Goal: Navigation & Orientation: Find specific page/section

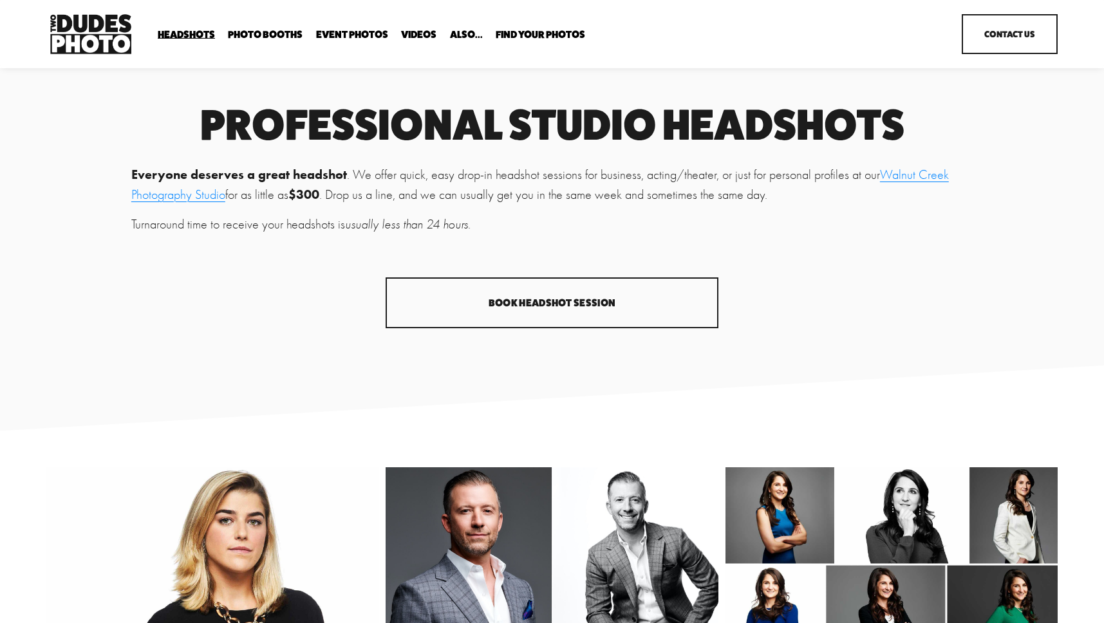
click at [88, 29] on img at bounding box center [90, 34] width 89 height 46
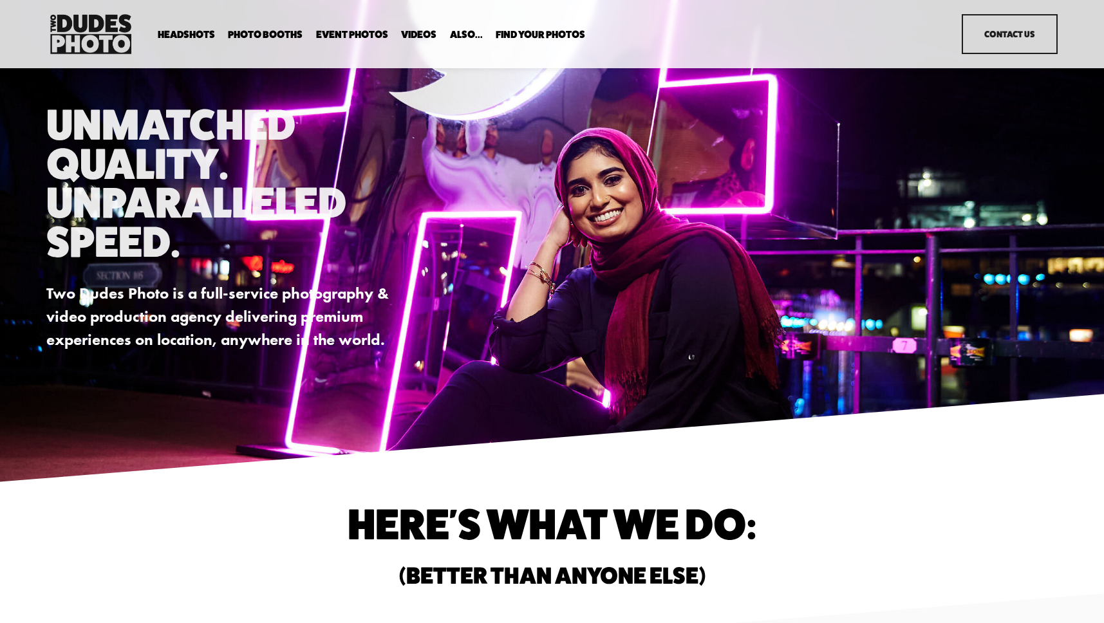
click at [176, 33] on span "Headshots" at bounding box center [186, 35] width 57 height 10
click at [0, 0] on span "Expo Headshots" at bounding box center [0, 0] width 0 height 0
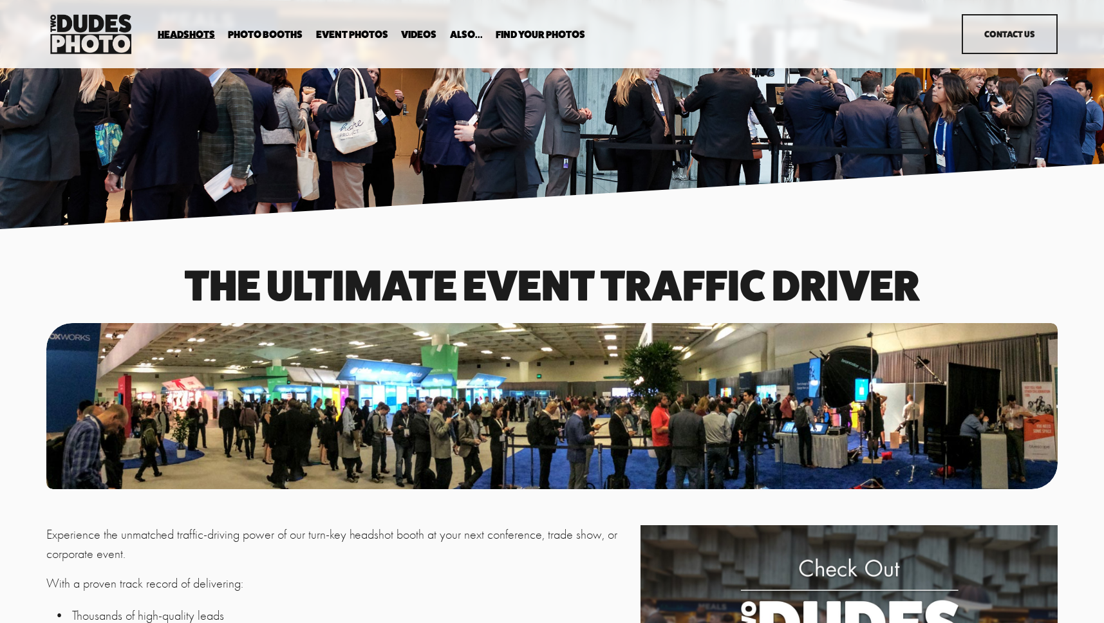
click at [92, 19] on img at bounding box center [90, 34] width 89 height 46
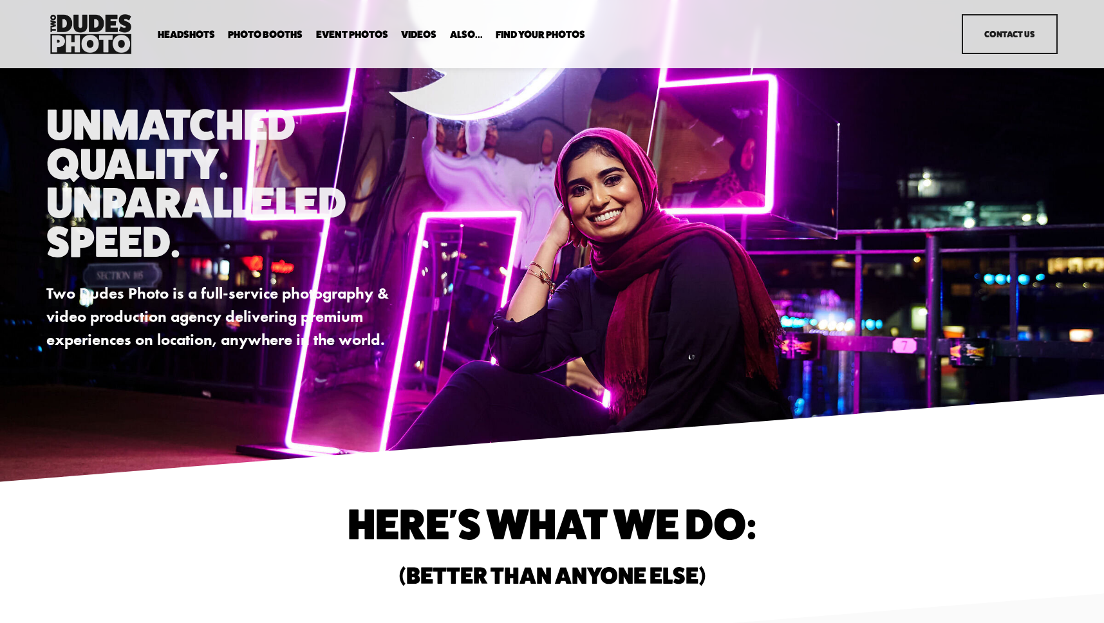
click at [200, 35] on span "Headshots" at bounding box center [186, 35] width 57 height 10
click at [0, 0] on span "Portrait Designer" at bounding box center [0, 0] width 0 height 0
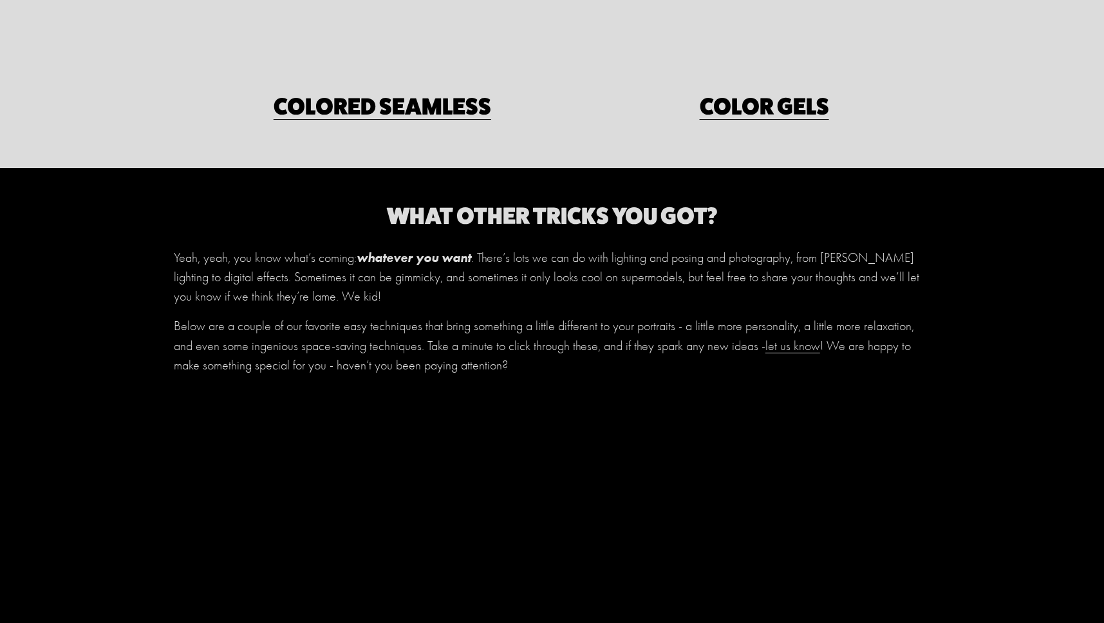
scroll to position [1981, 0]
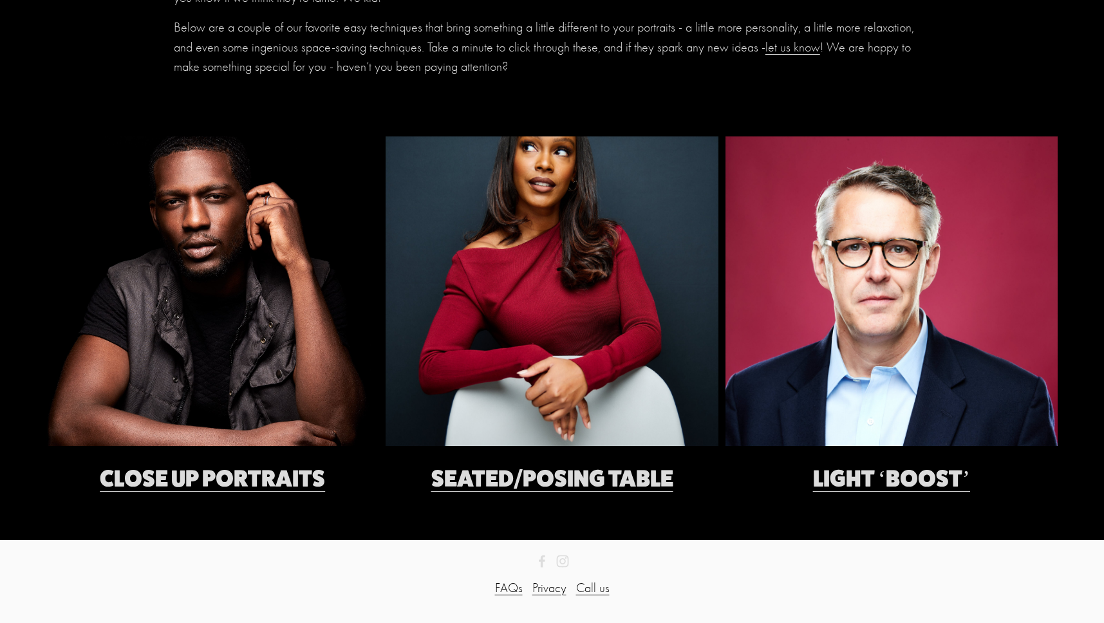
click at [765, 333] on div at bounding box center [891, 291] width 332 height 310
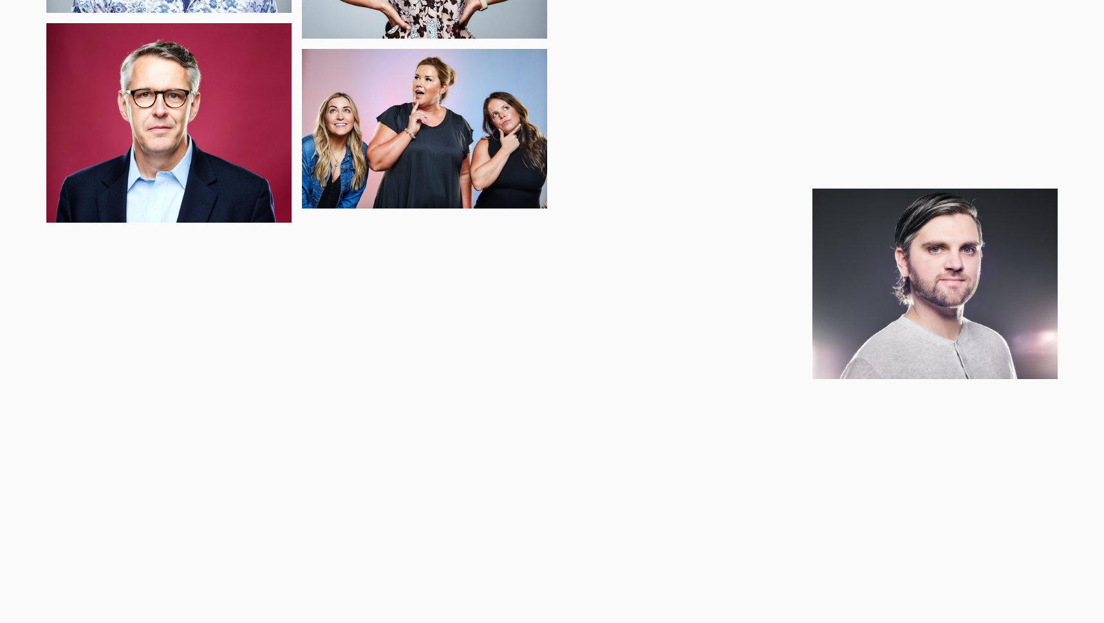
scroll to position [1451, 0]
